Goal: Task Accomplishment & Management: Complete application form

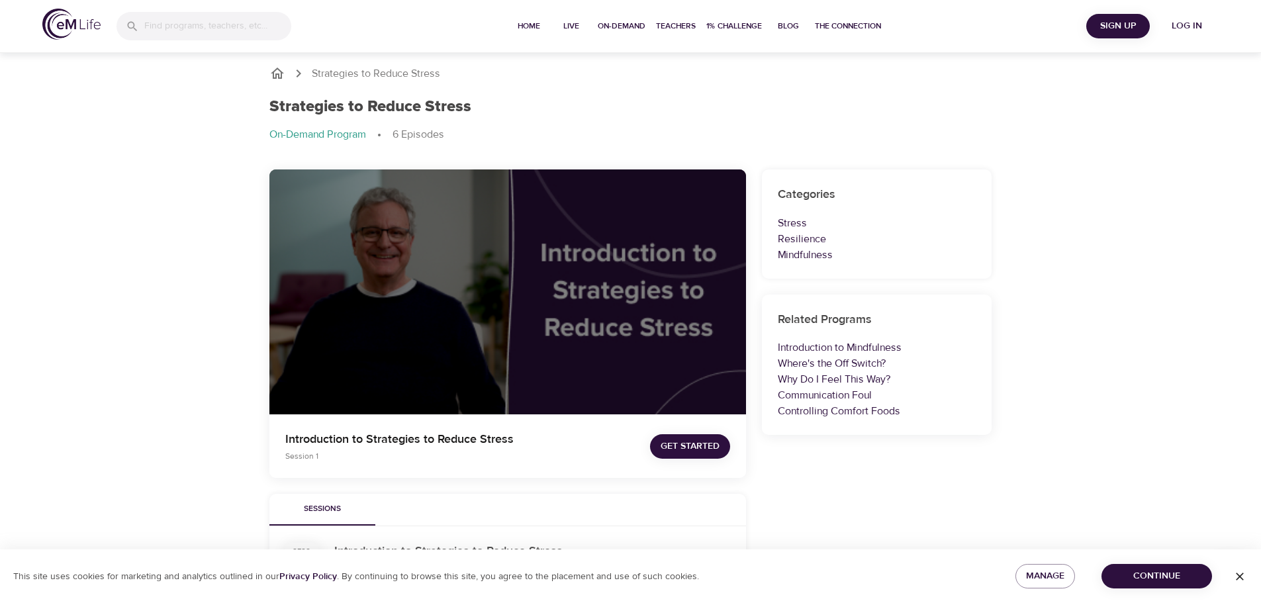
click at [275, 74] on icon "breadcrumb" at bounding box center [277, 73] width 13 height 11
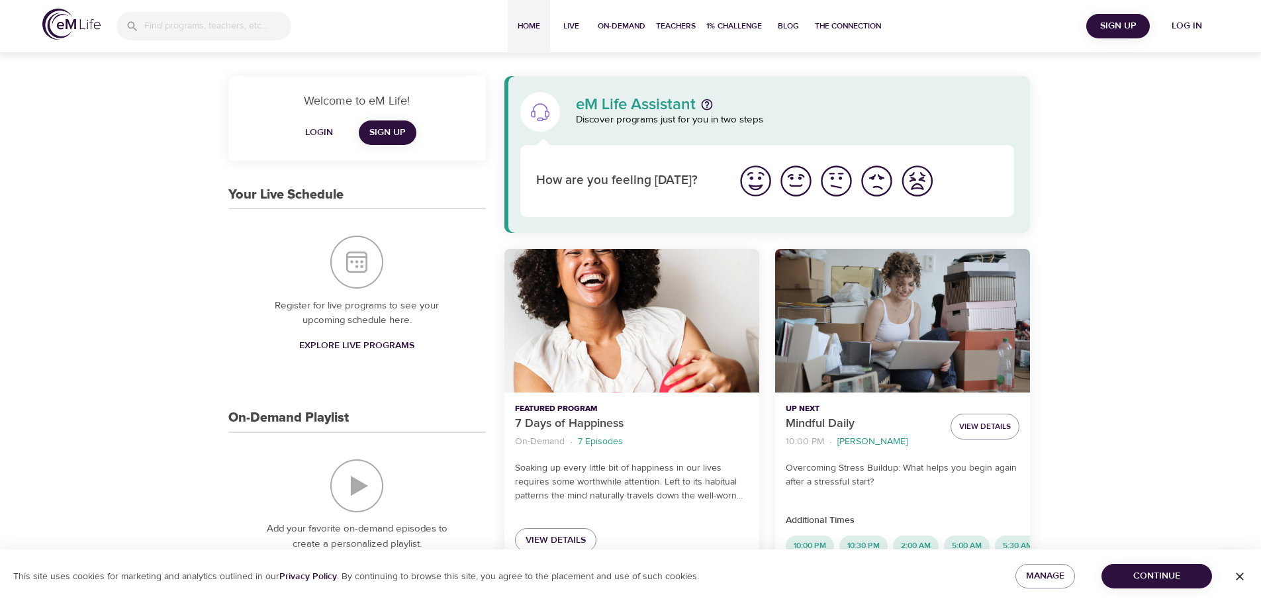
drag, startPoint x: 396, startPoint y: 371, endPoint x: 353, endPoint y: 282, distance: 99.2
drag, startPoint x: 56, startPoint y: 24, endPoint x: 38, endPoint y: 171, distance: 147.4
drag, startPoint x: 427, startPoint y: 382, endPoint x: 317, endPoint y: 198, distance: 214.4
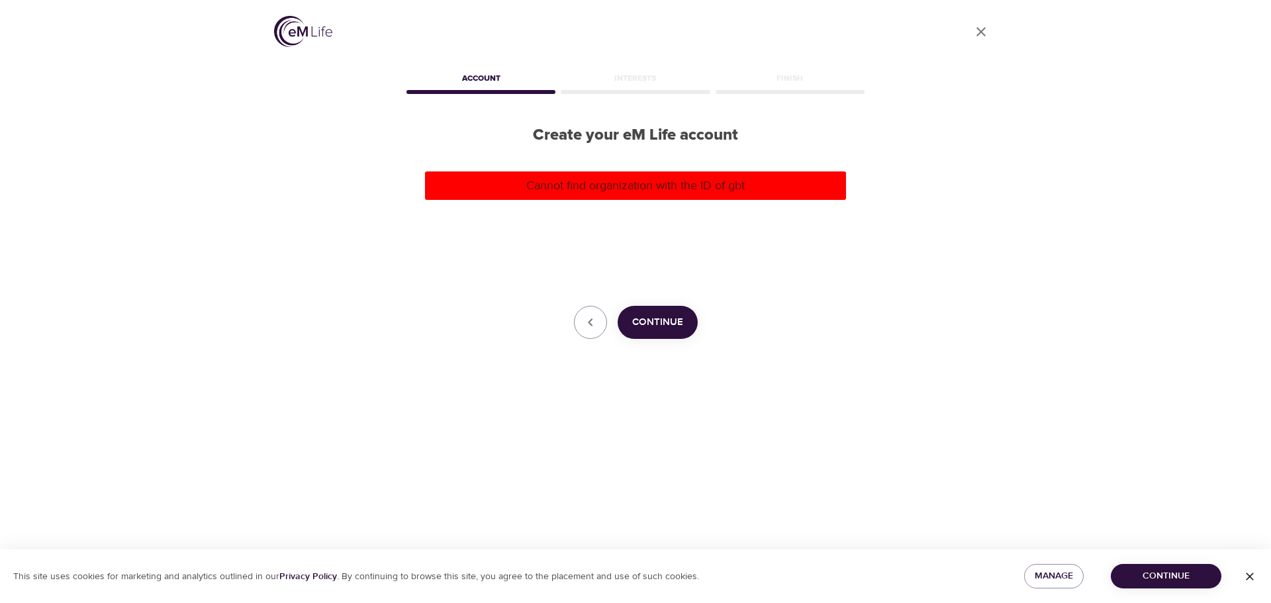
click at [319, 164] on div "User Profile Account Interests Finish Create your eM Life account Cannot find o…" at bounding box center [635, 301] width 755 height 603
